Goal: Task Accomplishment & Management: Use online tool/utility

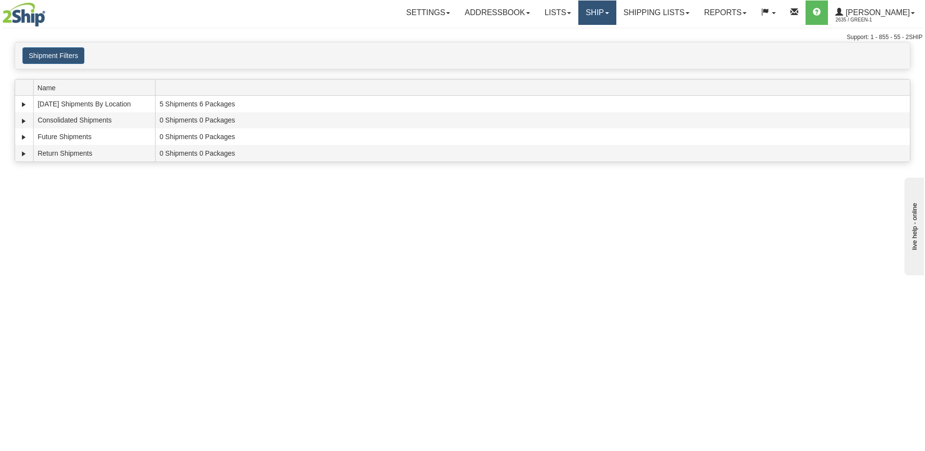
click at [601, 12] on link "Ship" at bounding box center [598, 12] width 38 height 24
click at [579, 47] on span "OnHold / Order Queue" at bounding box center [572, 47] width 69 height 8
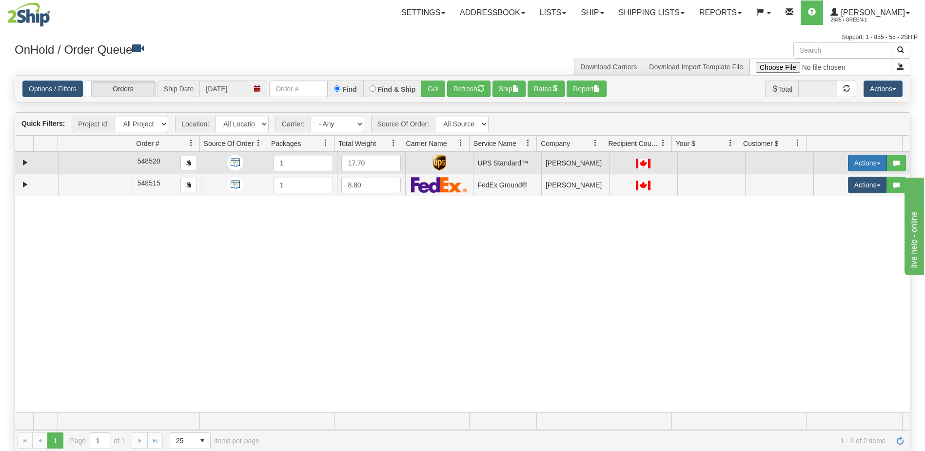
click at [868, 161] on button "Actions" at bounding box center [867, 163] width 39 height 17
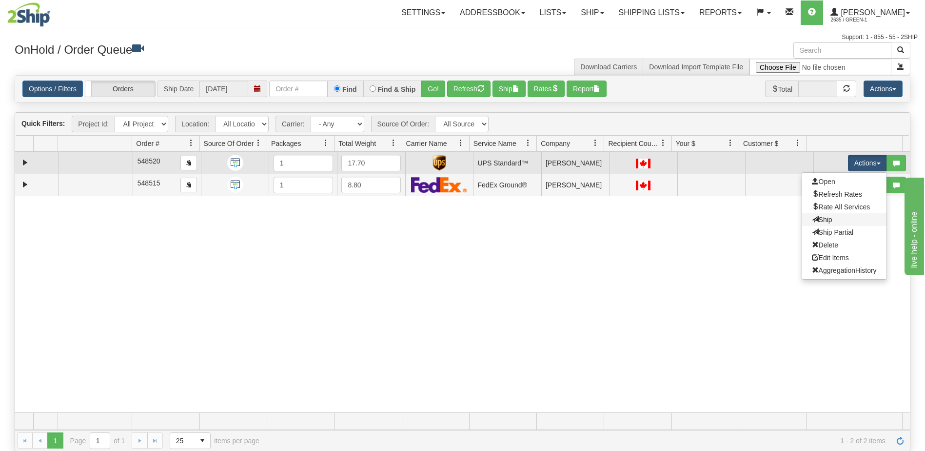
click at [830, 222] on link "Ship" at bounding box center [844, 219] width 84 height 13
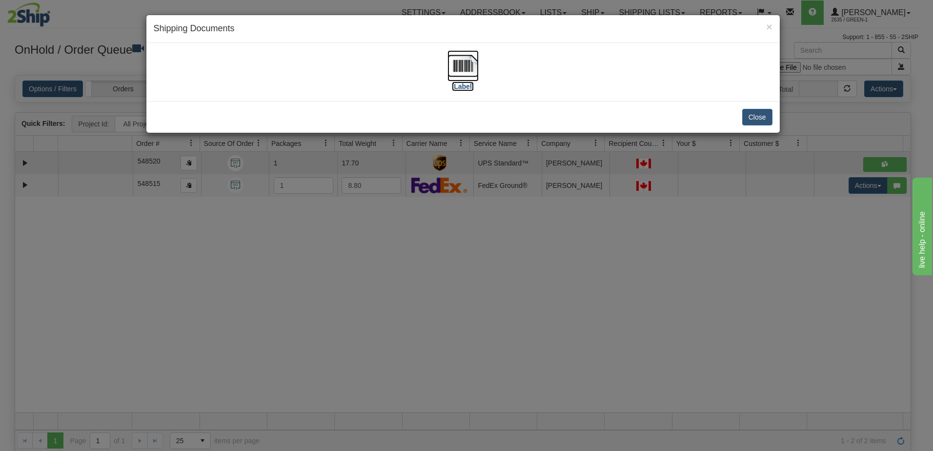
click at [464, 86] on label "[Label]" at bounding box center [463, 86] width 22 height 10
click at [756, 117] on button "Close" at bounding box center [757, 117] width 30 height 17
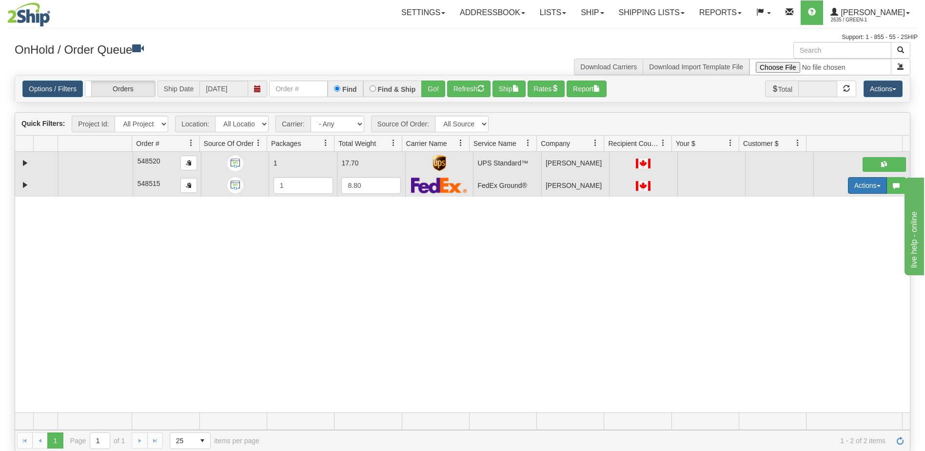
click at [866, 187] on button "Actions" at bounding box center [867, 185] width 39 height 17
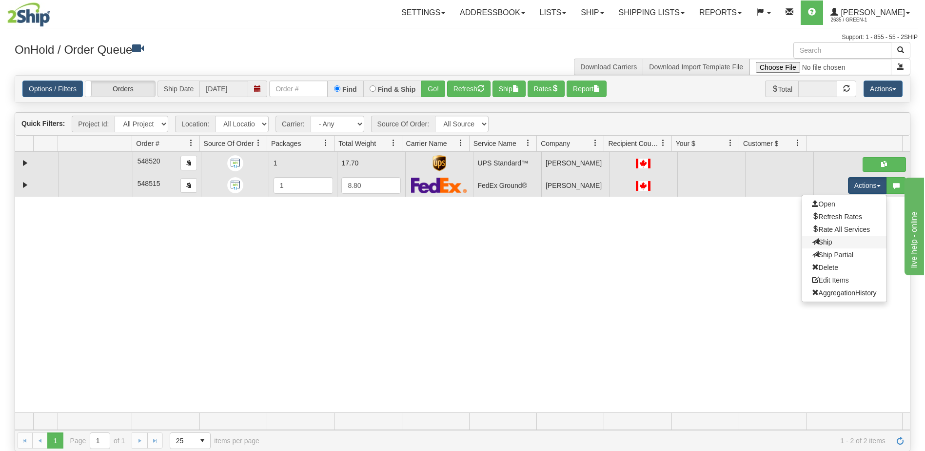
click at [828, 245] on link "Ship" at bounding box center [844, 242] width 84 height 13
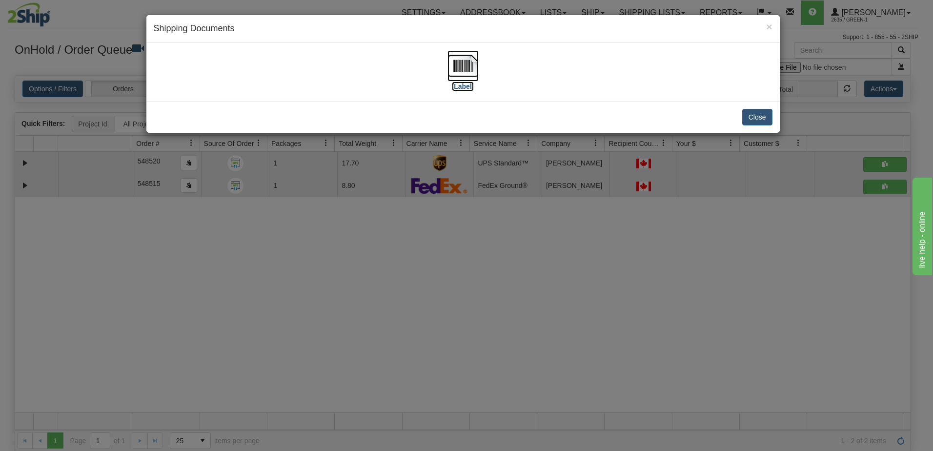
click at [459, 88] on label "[Label]" at bounding box center [463, 86] width 22 height 10
click at [372, 293] on div "× Shipping Documents [Label] Close" at bounding box center [466, 225] width 933 height 451
